Goal: Task Accomplishment & Management: Manage account settings

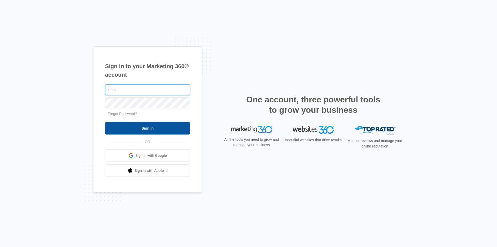
type input "lovelyn@rcmcwellness.com"
click at [140, 127] on input "Sign In" at bounding box center [147, 128] width 85 height 12
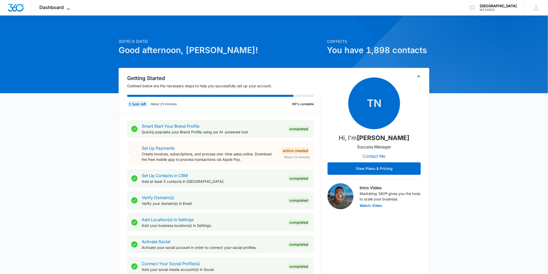
click at [68, 7] on icon at bounding box center [68, 9] width 6 height 6
